Goal: Task Accomplishment & Management: Use online tool/utility

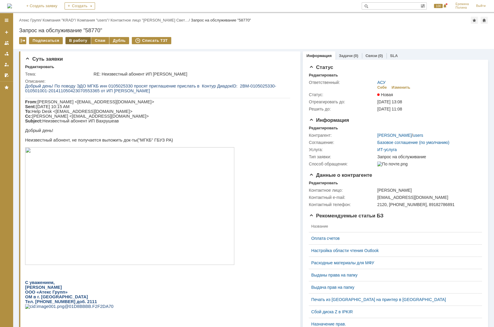
click at [75, 41] on div "В работу" at bounding box center [77, 40] width 25 height 7
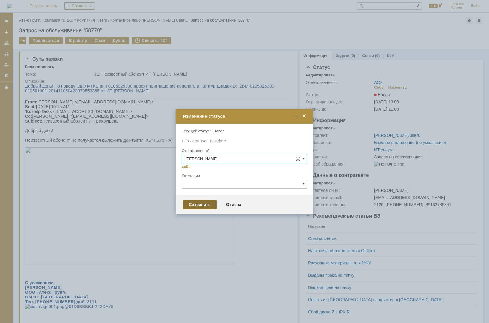
click at [195, 203] on div "Сохранить" at bounding box center [200, 205] width 34 height 10
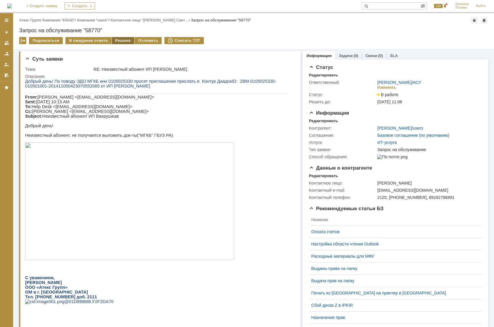
click at [122, 38] on div "Решено" at bounding box center [123, 40] width 23 height 7
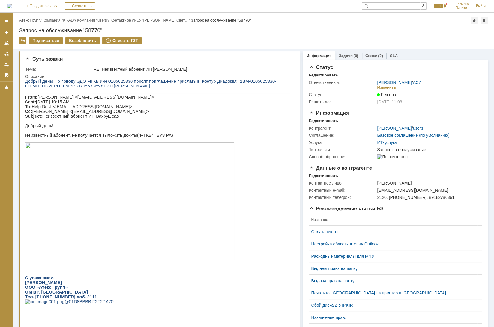
click at [41, 19] on div "Атекс Групп /" at bounding box center [31, 20] width 24 height 4
click at [37, 21] on link "Атекс Групп" at bounding box center [29, 20] width 21 height 4
